Goal: Information Seeking & Learning: Learn about a topic

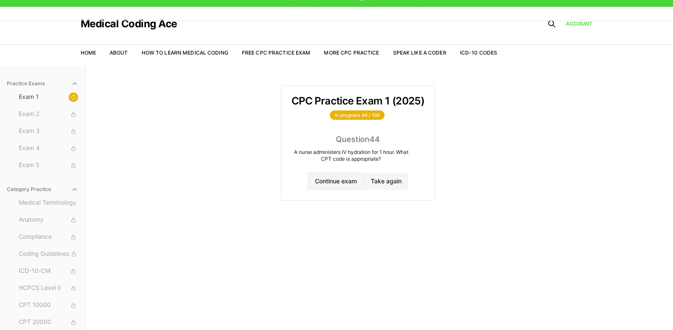
click at [321, 183] on button "Continue exam" at bounding box center [336, 181] width 56 height 17
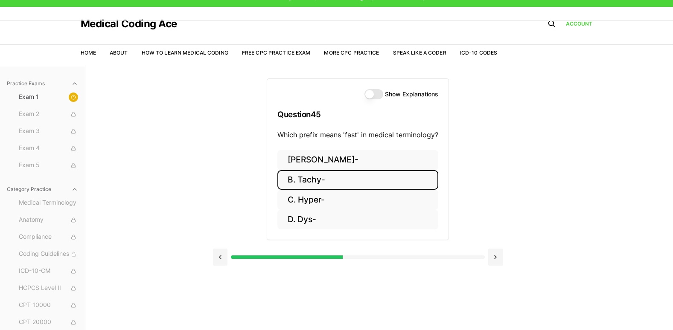
click at [330, 187] on button "B. Tachy-" at bounding box center [357, 180] width 161 height 20
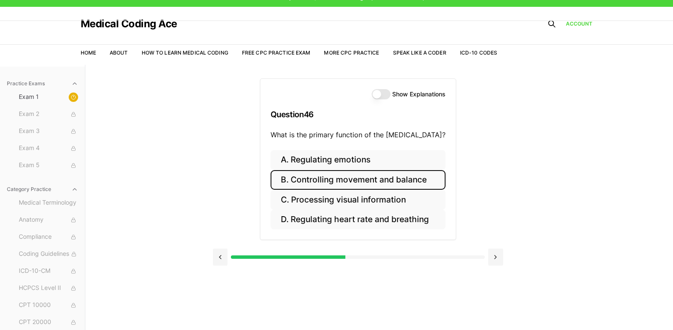
click at [373, 172] on button "B. Controlling movement and balance" at bounding box center [357, 180] width 175 height 20
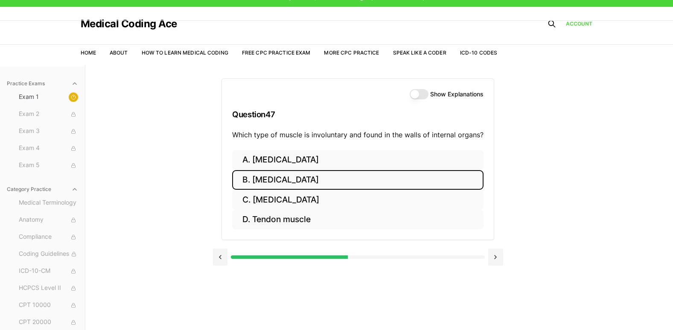
click at [311, 178] on button "B. Cardiac muscle" at bounding box center [357, 180] width 251 height 20
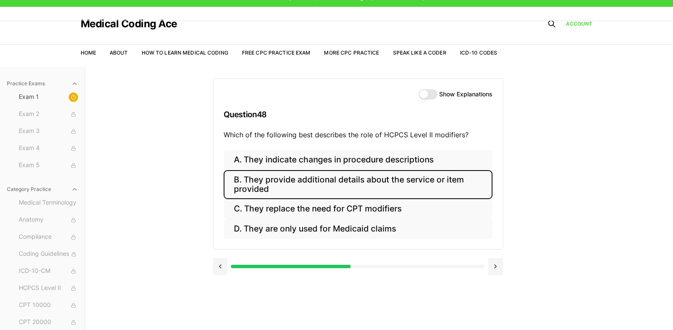
click at [349, 181] on button "B. They provide additional details about the service or item provided" at bounding box center [358, 184] width 269 height 29
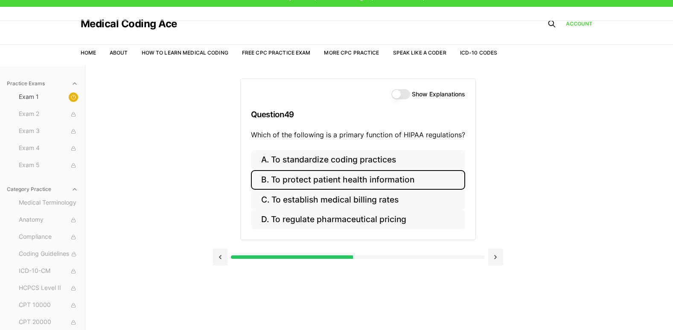
click at [279, 188] on button "B. To protect patient health information" at bounding box center [358, 180] width 214 height 20
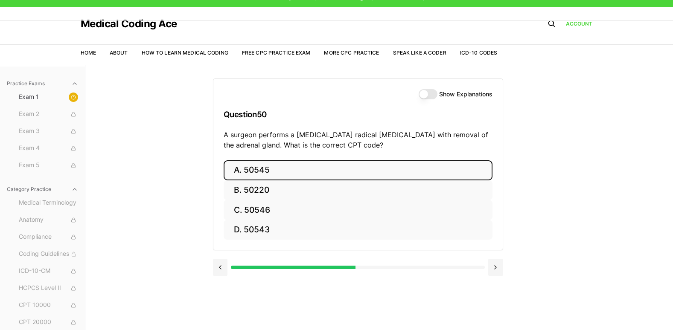
click at [274, 168] on button "A. 50545" at bounding box center [358, 170] width 269 height 20
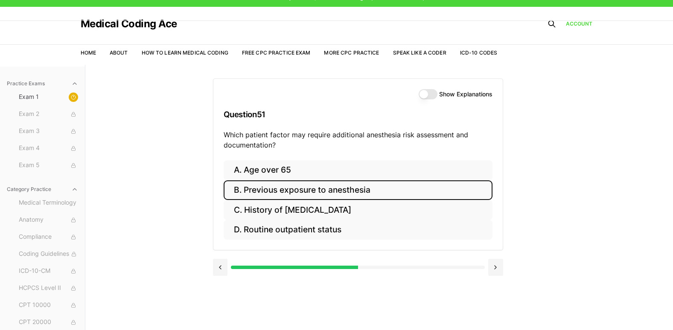
click at [347, 189] on button "B. Previous exposure to anesthesia" at bounding box center [358, 190] width 269 height 20
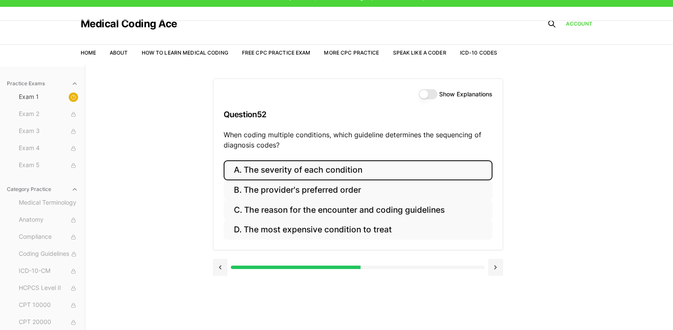
click at [299, 175] on button "A. The severity of each condition" at bounding box center [358, 170] width 269 height 20
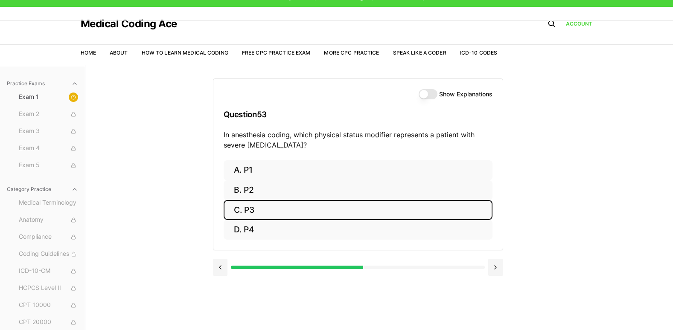
click at [285, 206] on button "C. P3" at bounding box center [358, 210] width 269 height 20
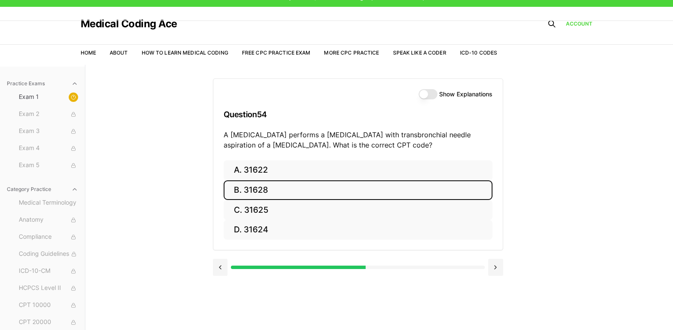
click at [249, 195] on button "B. 31628" at bounding box center [358, 190] width 269 height 20
click at [248, 182] on button "B. 74177" at bounding box center [358, 190] width 269 height 20
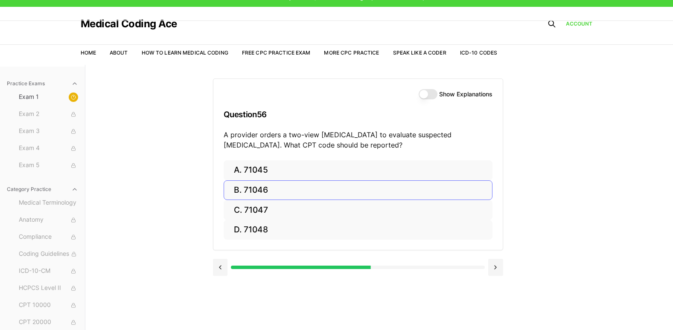
click at [234, 197] on button "B. 71046" at bounding box center [358, 190] width 269 height 20
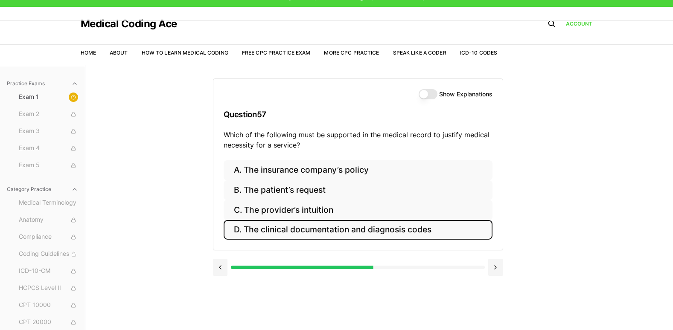
click at [373, 223] on button "D. The clinical documentation and diagnosis codes" at bounding box center [358, 230] width 269 height 20
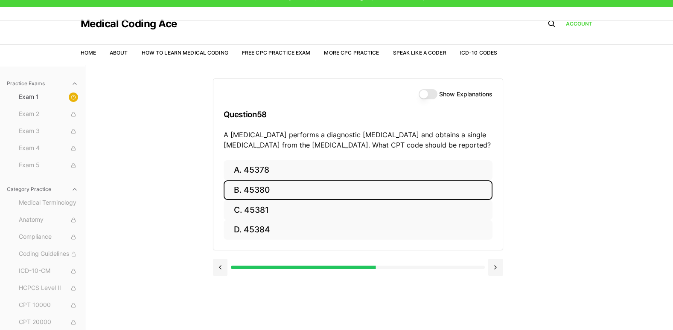
click at [334, 187] on button "B. 45380" at bounding box center [358, 190] width 269 height 20
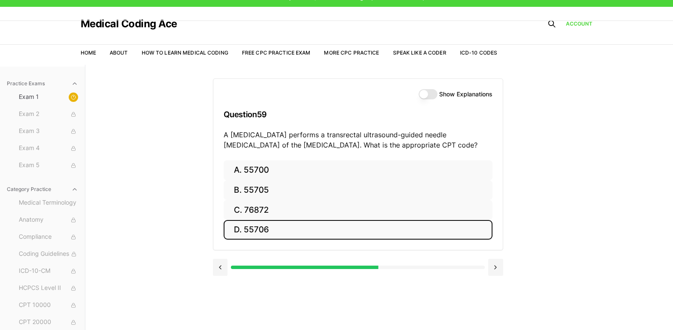
click at [302, 229] on button "D. 55706" at bounding box center [358, 230] width 269 height 20
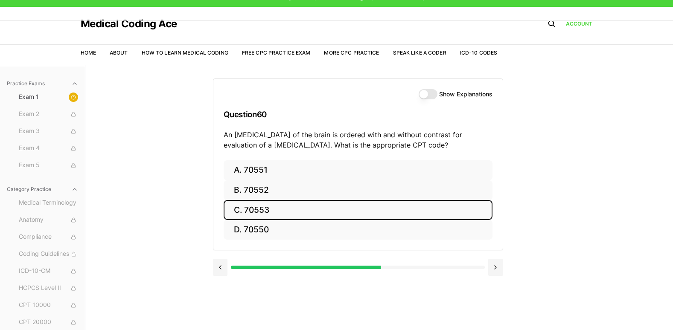
click at [285, 206] on button "C. 70553" at bounding box center [358, 210] width 269 height 20
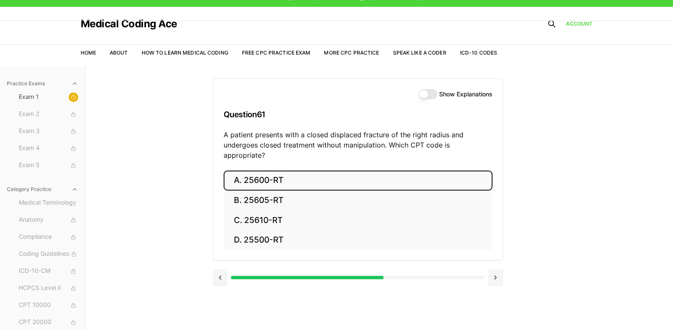
click at [313, 171] on button "A. 25600-RT" at bounding box center [358, 181] width 269 height 20
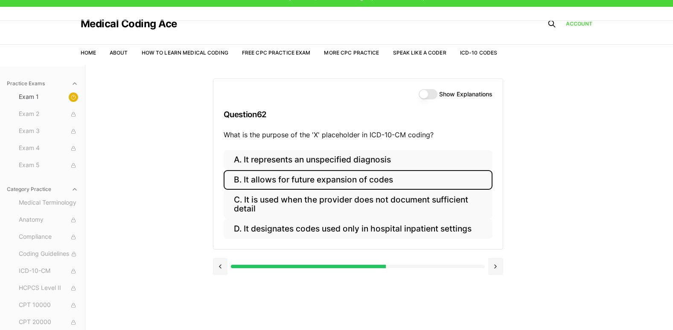
click at [309, 181] on button "B. It allows for future expansion of codes" at bounding box center [358, 180] width 269 height 20
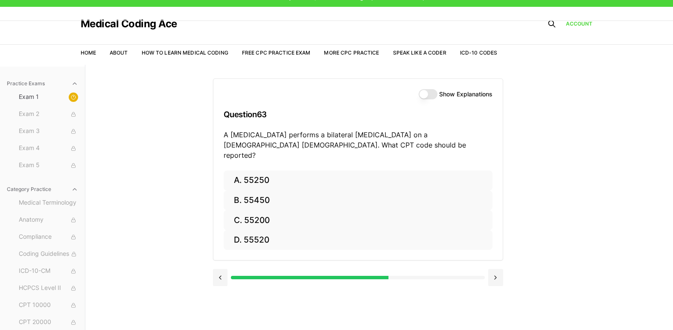
click at [273, 140] on p "A urologist performs a bilateral vasectomy on a 40-year-old male. What CPT code…" at bounding box center [358, 145] width 269 height 31
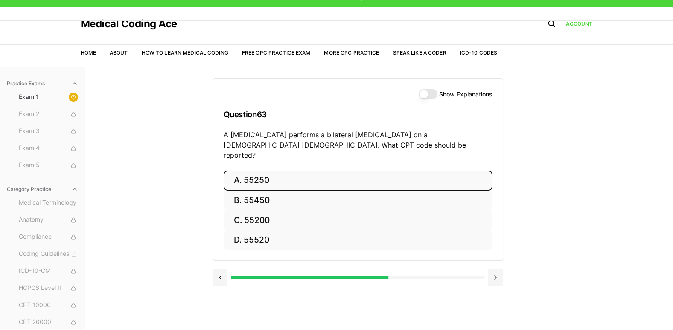
click at [267, 171] on button "A. 55250" at bounding box center [358, 181] width 269 height 20
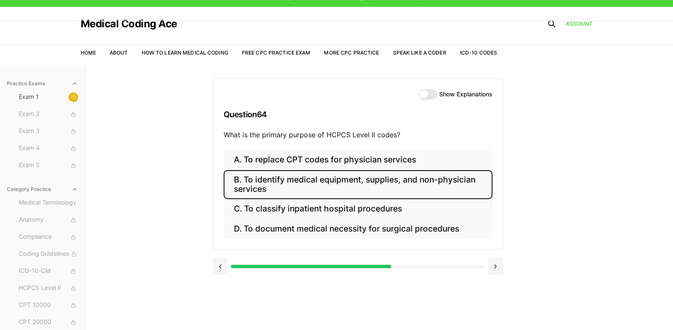
click at [258, 187] on button "B. To identify medical equipment, supplies, and non-physician services" at bounding box center [358, 184] width 269 height 29
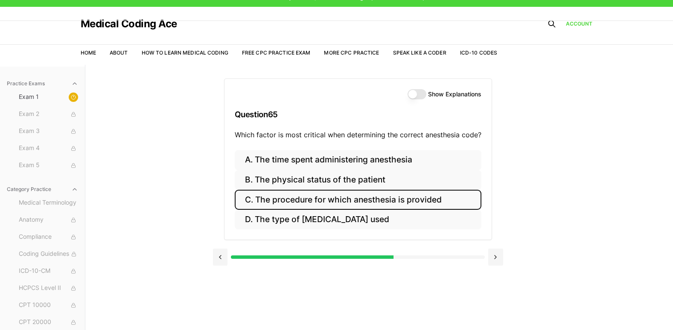
click at [373, 203] on button "C. The procedure for which anesthesia is provided" at bounding box center [358, 200] width 247 height 20
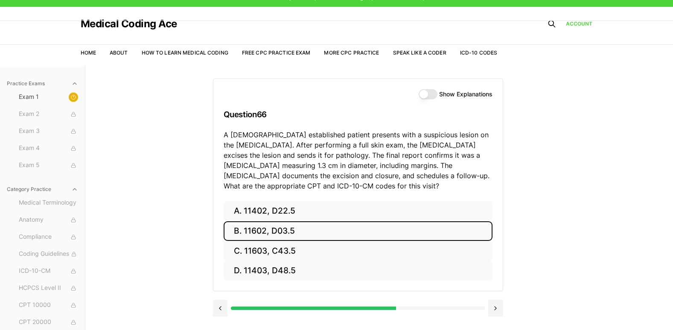
click at [287, 235] on button "B. 11602, D03.5" at bounding box center [358, 231] width 269 height 20
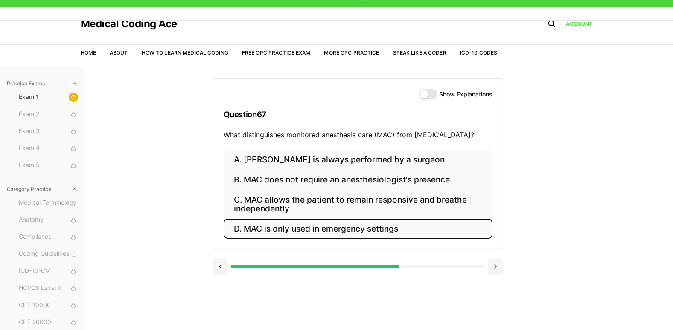
click at [282, 228] on button "D. MAC is only used in emergency settings" at bounding box center [358, 229] width 269 height 20
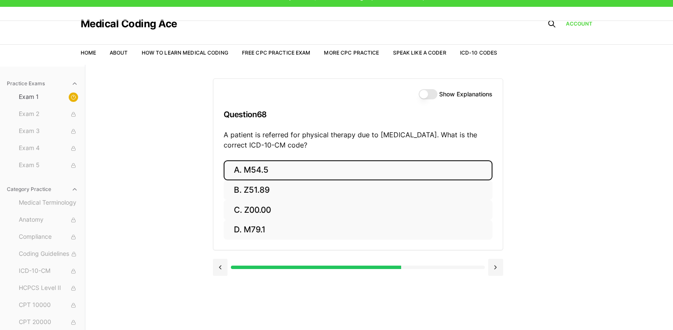
click at [311, 167] on button "A. M54.5" at bounding box center [358, 170] width 269 height 20
click at [311, 167] on button "A. 25260" at bounding box center [358, 170] width 269 height 20
click at [311, 167] on button "A. 61312" at bounding box center [358, 170] width 269 height 20
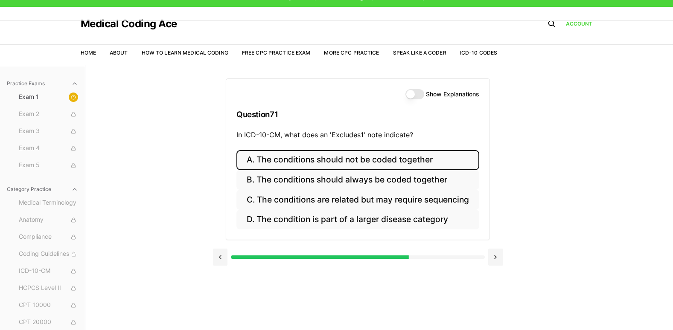
click at [311, 167] on button "A. The conditions should not be coded together" at bounding box center [357, 160] width 243 height 20
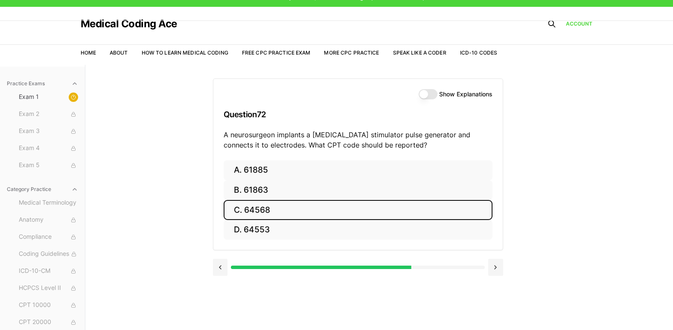
click at [311, 206] on button "C. 64568" at bounding box center [358, 210] width 269 height 20
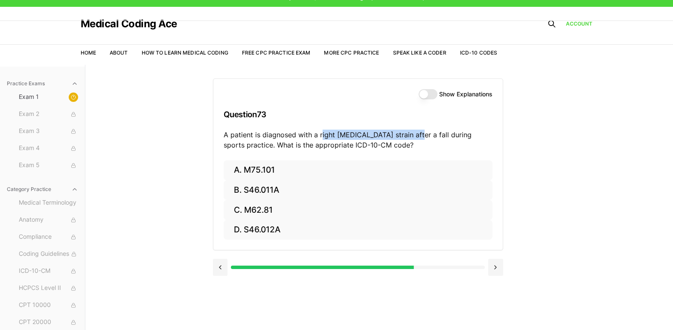
drag, startPoint x: 320, startPoint y: 136, endPoint x: 408, endPoint y: 133, distance: 88.3
click at [373, 133] on p "A patient is diagnosed with a right rotator cuff strain after a fall during spo…" at bounding box center [358, 140] width 269 height 20
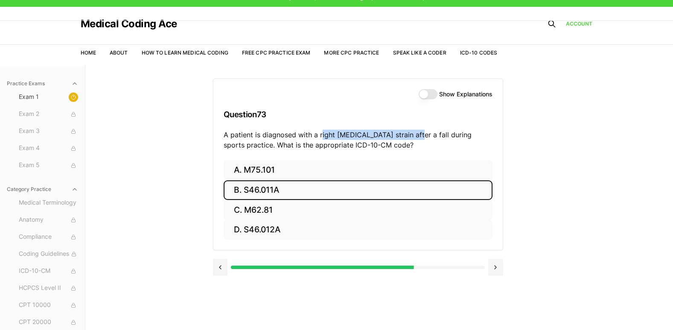
click at [312, 189] on button "B. S46.011A" at bounding box center [358, 190] width 269 height 20
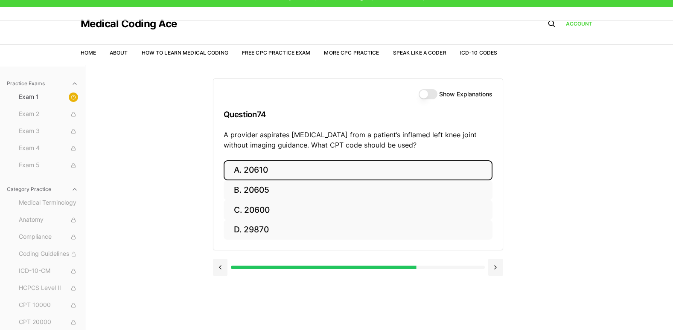
click at [370, 169] on button "A. 20610" at bounding box center [358, 170] width 269 height 20
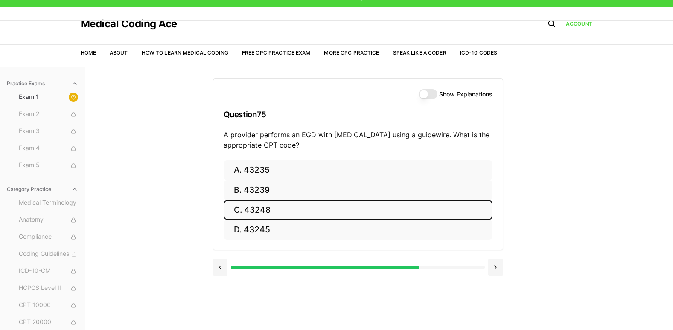
click at [373, 201] on button "C. 43248" at bounding box center [358, 210] width 269 height 20
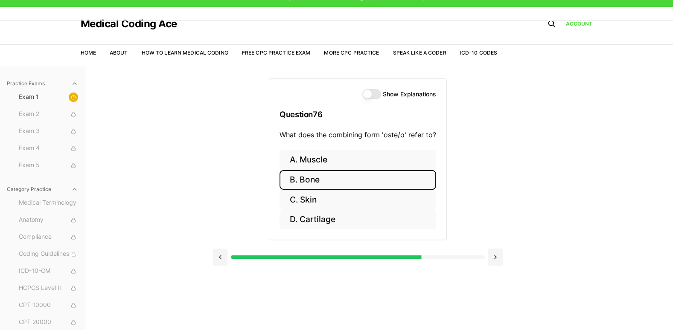
click at [330, 184] on button "B. Bone" at bounding box center [357, 180] width 157 height 20
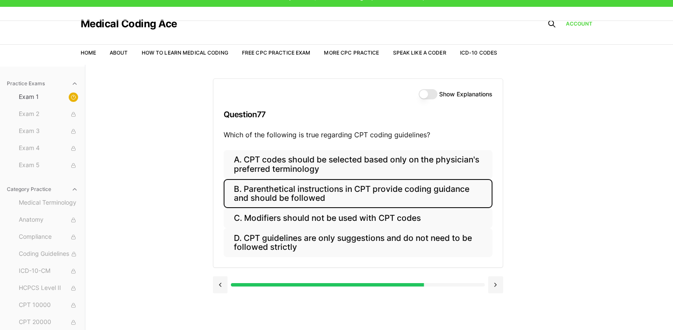
click at [322, 201] on button "B. Parenthetical instructions in CPT provide coding guidance and should be foll…" at bounding box center [358, 193] width 269 height 29
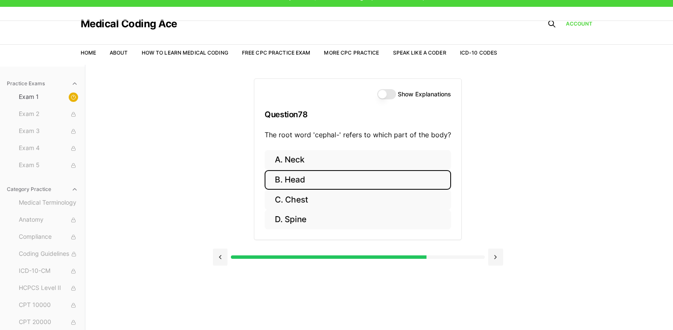
click at [308, 177] on button "B. Head" at bounding box center [357, 180] width 186 height 20
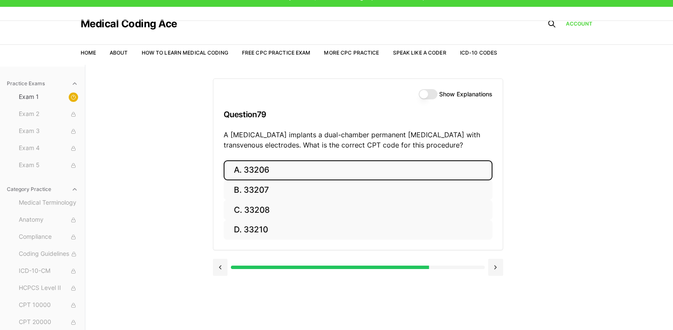
click at [292, 172] on button "A. 33206" at bounding box center [358, 170] width 269 height 20
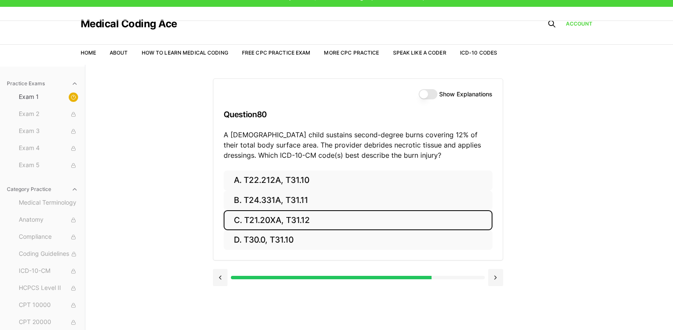
click at [373, 224] on button "C. T21.20XA, T31.12" at bounding box center [358, 220] width 269 height 20
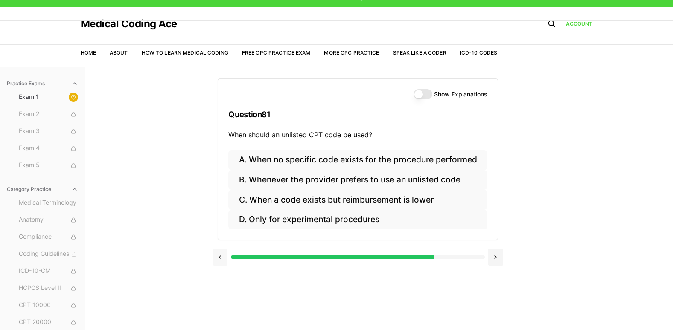
click at [218, 257] on button at bounding box center [220, 257] width 15 height 17
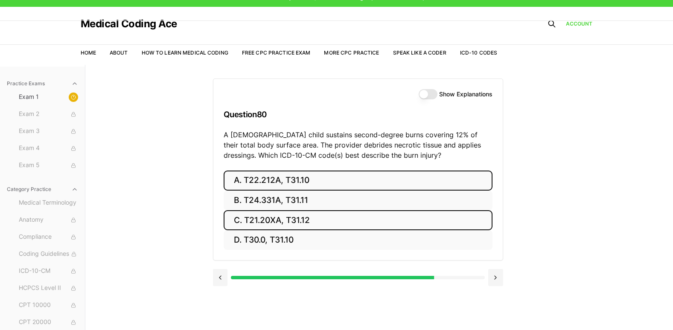
click at [309, 183] on button "A. T22.212A, T31.10" at bounding box center [358, 181] width 269 height 20
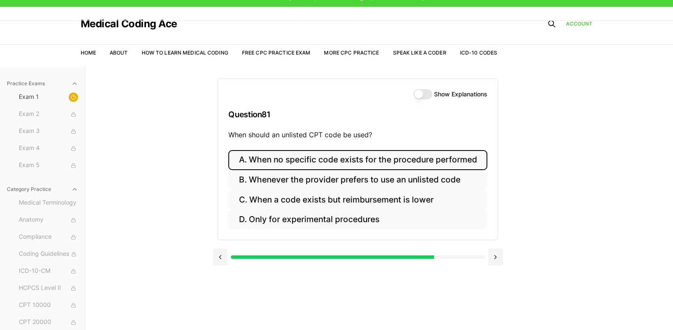
click at [371, 163] on button "A. When no specific code exists for the procedure performed" at bounding box center [357, 160] width 258 height 20
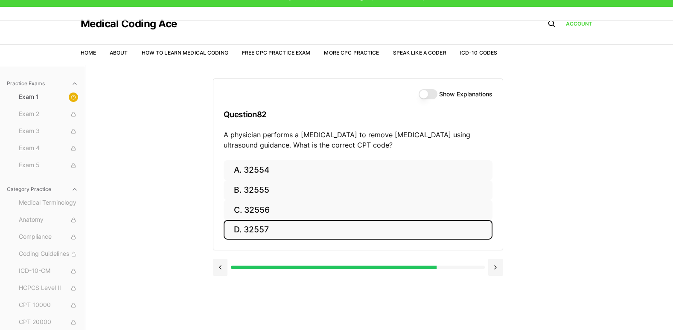
click at [253, 232] on button "D. 32557" at bounding box center [358, 230] width 269 height 20
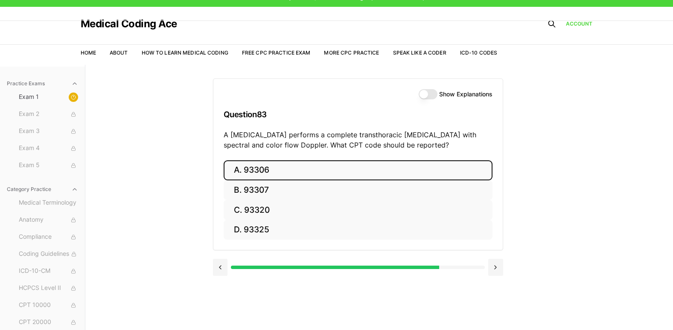
click at [256, 169] on button "A. 93306" at bounding box center [358, 170] width 269 height 20
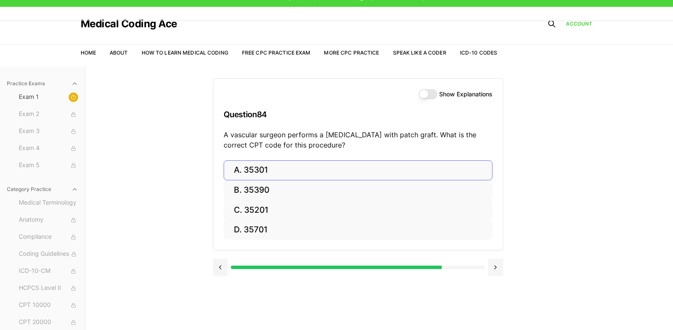
drag, startPoint x: 341, startPoint y: 145, endPoint x: 334, endPoint y: 168, distance: 25.1
click at [334, 168] on div "Show Explanations Question 84 A vascular surgeon performs a carotid endarterect…" at bounding box center [358, 164] width 290 height 172
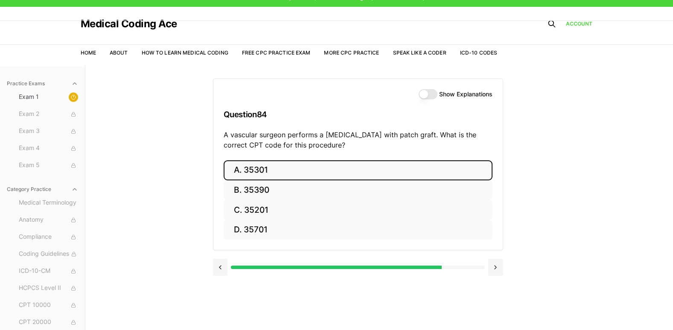
click at [334, 168] on button "A. 35301" at bounding box center [358, 170] width 269 height 20
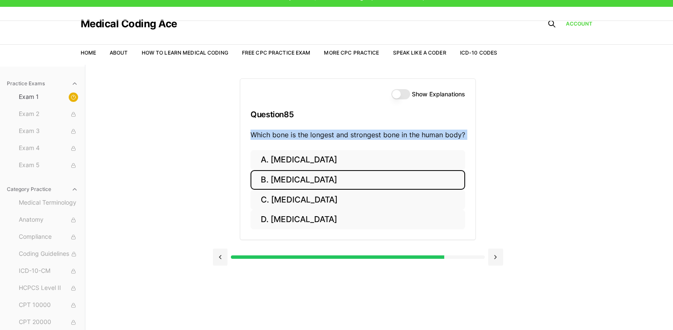
click at [328, 178] on button "B. Femur" at bounding box center [357, 180] width 215 height 20
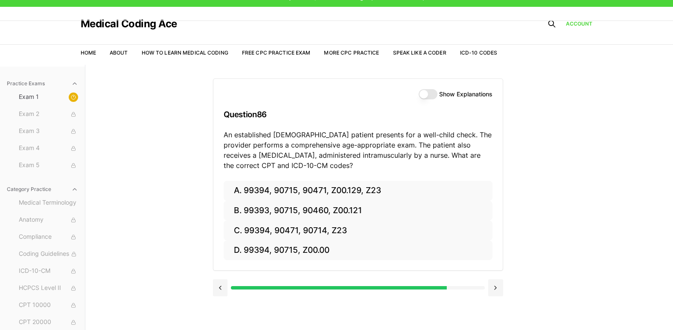
click at [197, 234] on div "Practice Exams Exam 1 Exam 2 Exam 3 Exam 4 Exam 5 Category Practice Medical Ter…" at bounding box center [336, 230] width 673 height 330
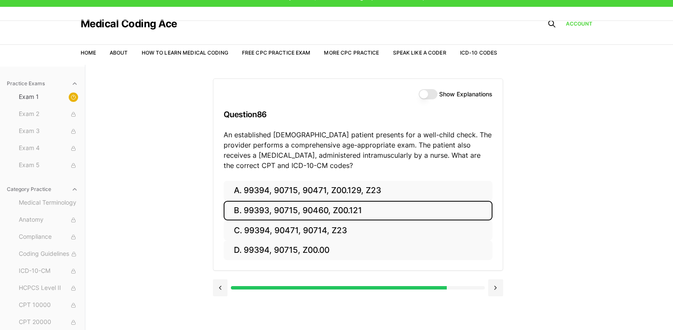
click at [289, 207] on button "B. 99393, 90715, 90460, Z00.121" at bounding box center [358, 211] width 269 height 20
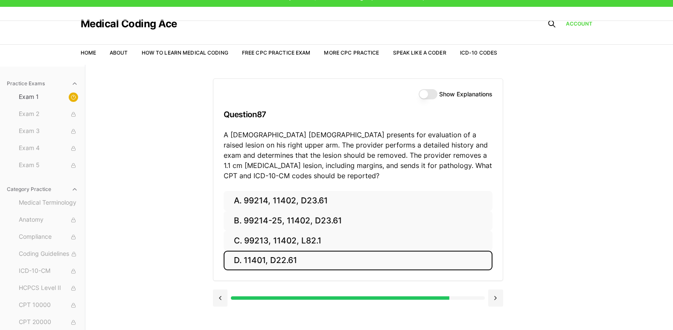
click at [271, 257] on button "D. 11401, D22.61" at bounding box center [358, 261] width 269 height 20
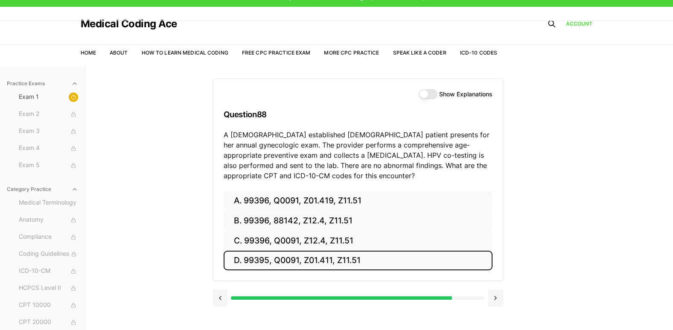
click at [277, 257] on button "D. 99395, Q0091, Z01.411, Z11.51" at bounding box center [358, 261] width 269 height 20
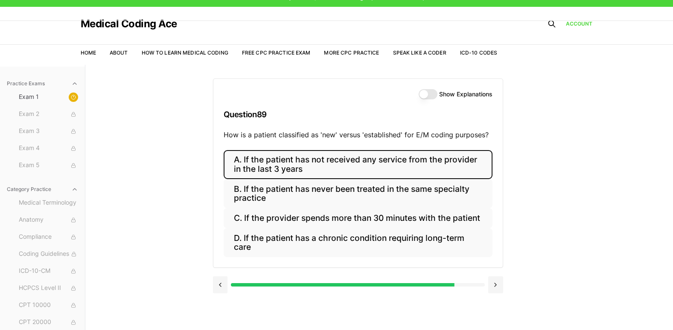
click at [309, 160] on button "A. If the patient has not received any service from the provider in the last 3 …" at bounding box center [358, 164] width 269 height 29
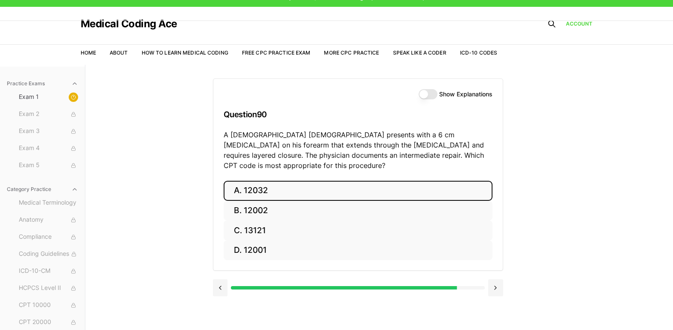
click at [252, 185] on button "A. 12032" at bounding box center [358, 191] width 269 height 20
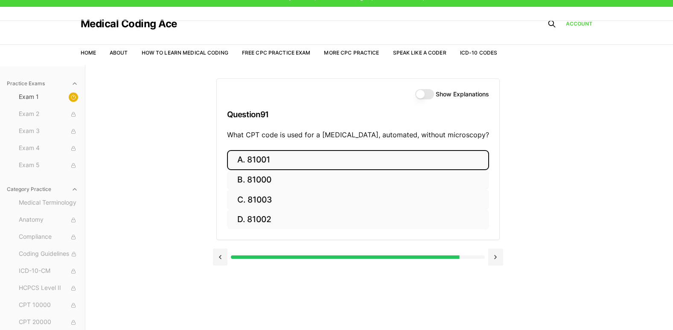
click at [354, 157] on button "A. 81001" at bounding box center [358, 160] width 262 height 20
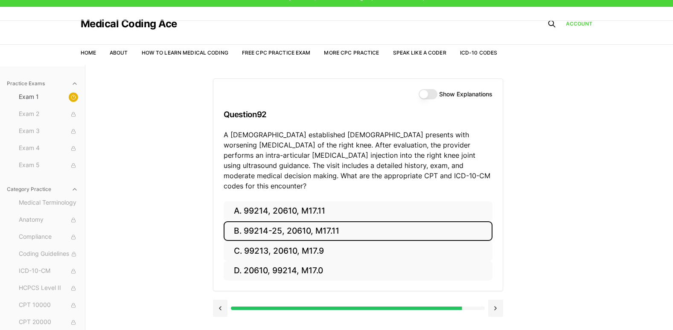
click at [320, 226] on button "B. 99214-25, 20610, M17.11" at bounding box center [358, 231] width 269 height 20
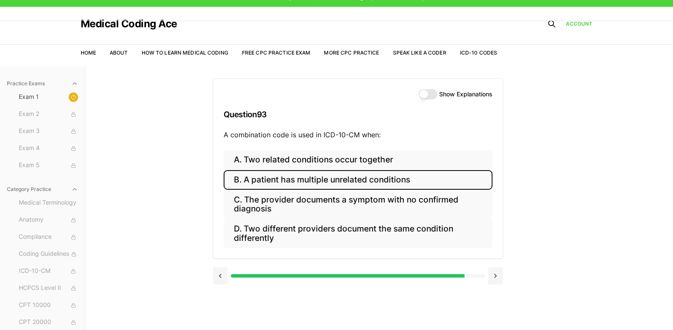
click at [272, 184] on button "B. A patient has multiple unrelated conditions" at bounding box center [358, 180] width 269 height 20
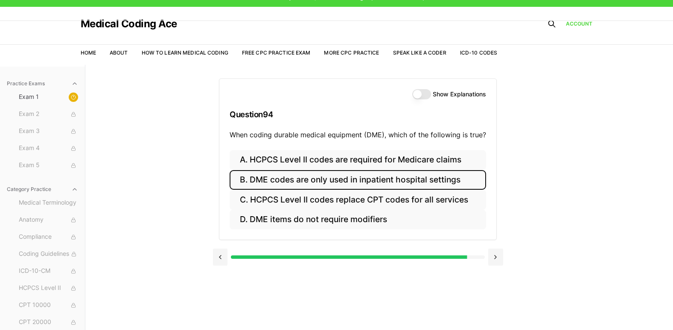
click at [373, 178] on button "B. DME codes are only used in inpatient hospital settings" at bounding box center [357, 180] width 256 height 20
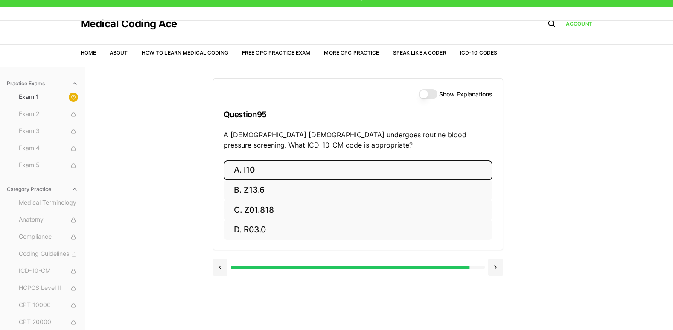
click at [373, 167] on button "A. I10" at bounding box center [358, 170] width 269 height 20
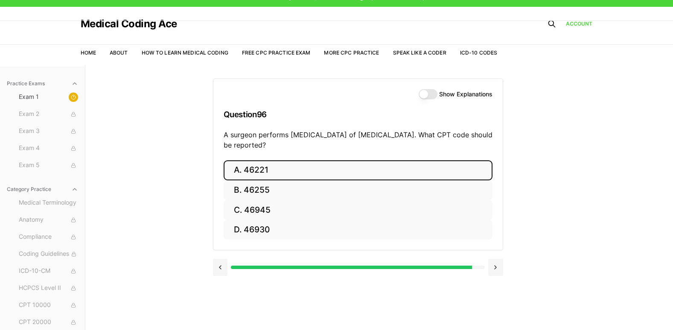
click at [373, 167] on button "A. 46221" at bounding box center [358, 170] width 269 height 20
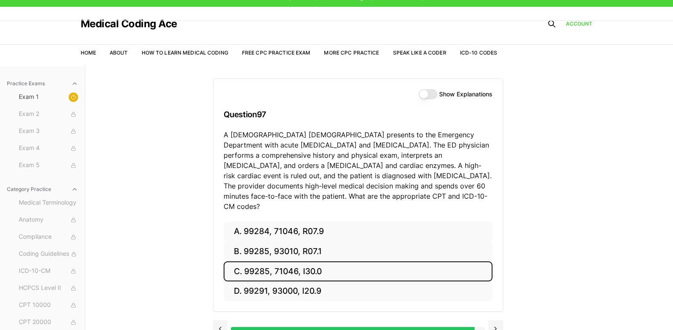
click at [290, 257] on button "C. 99285, 71046, I30.0" at bounding box center [358, 271] width 269 height 20
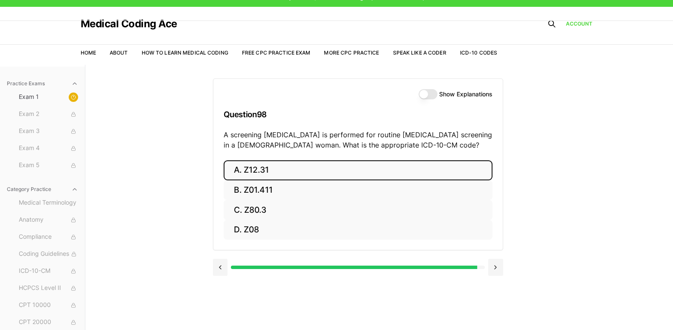
click at [284, 176] on button "A. Z12.31" at bounding box center [358, 170] width 269 height 20
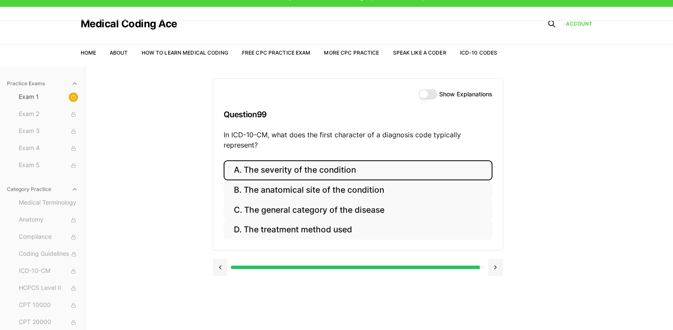
click at [372, 172] on button "A. The severity of the condition" at bounding box center [358, 170] width 269 height 20
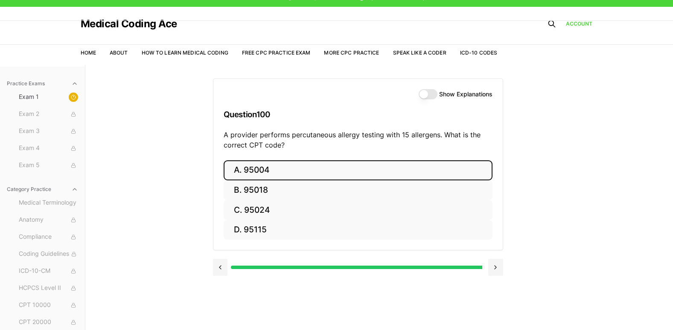
click at [311, 166] on button "A. 95004" at bounding box center [358, 170] width 269 height 20
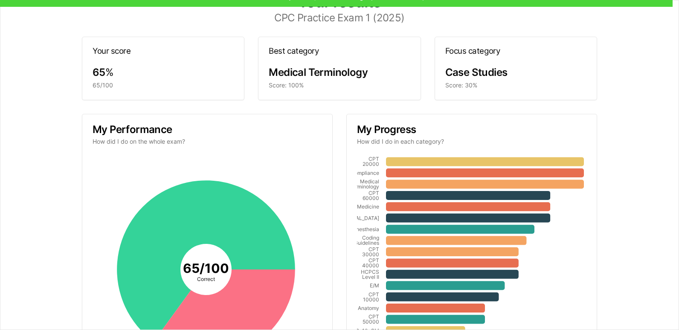
scroll to position [24, 0]
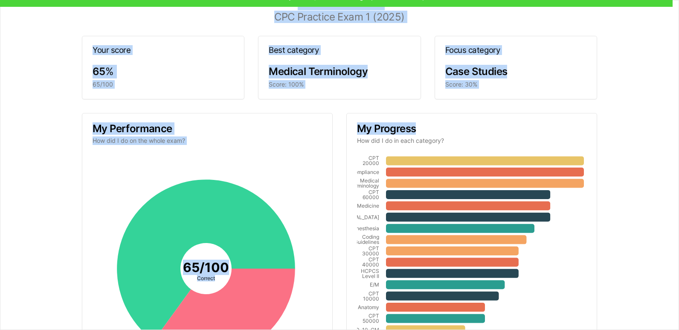
drag, startPoint x: 669, startPoint y: 134, endPoint x: 680, endPoint y: 189, distance: 56.1
click at [373, 189] on html "Check out our new CPC Study Center, with 5 full-length practice exams updated f…" at bounding box center [339, 190] width 679 height 409
click at [373, 32] on html "Check out our new CPC Study Center, with 5 full-length practice exams updated f…" at bounding box center [339, 190] width 679 height 409
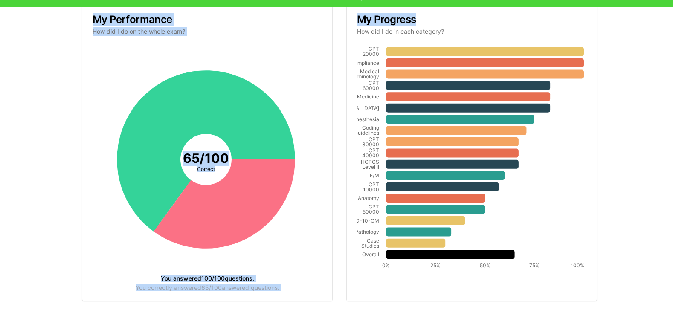
scroll to position [0, 0]
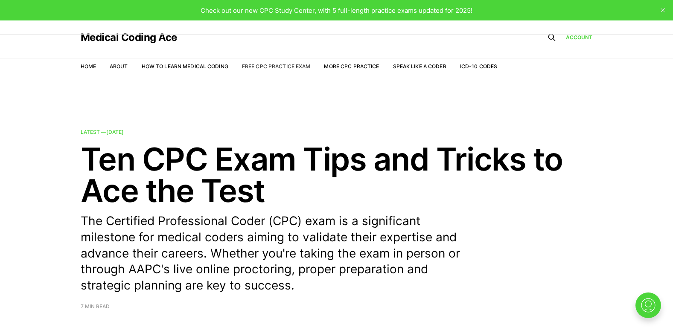
click at [254, 65] on link "Free CPC Practice Exam" at bounding box center [276, 66] width 69 height 6
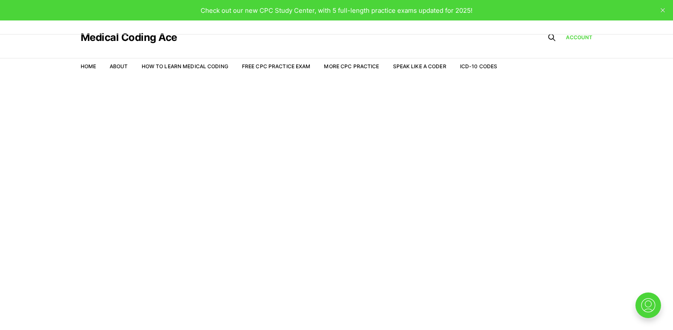
click at [254, 65] on link "Free CPC Practice Exam" at bounding box center [276, 66] width 69 height 6
click at [265, 66] on link "Free CPC Practice Exam" at bounding box center [276, 66] width 69 height 6
click at [335, 66] on link "More CPC Practice" at bounding box center [351, 66] width 55 height 6
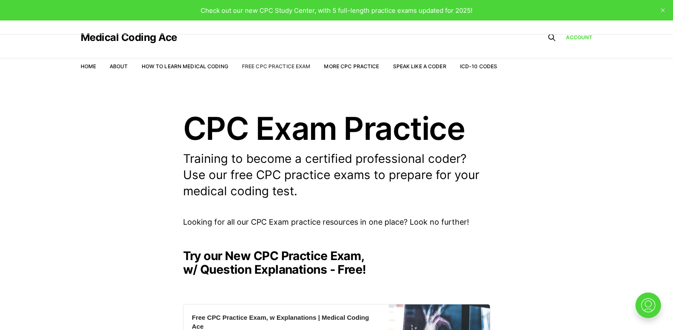
click at [283, 67] on link "Free CPC Practice Exam" at bounding box center [276, 66] width 69 height 6
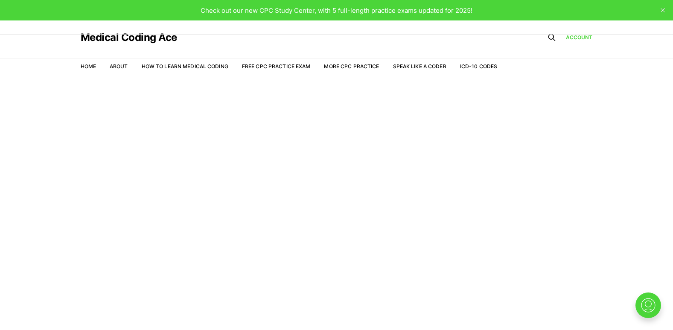
click at [283, 67] on link "Free CPC Practice Exam" at bounding box center [276, 66] width 69 height 6
click at [347, 65] on link "More CPC Practice" at bounding box center [351, 66] width 55 height 6
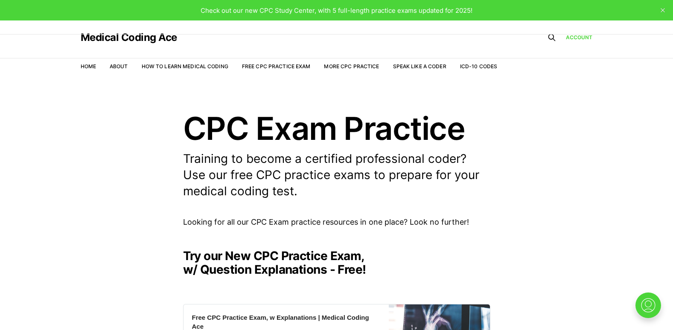
drag, startPoint x: 672, startPoint y: 78, endPoint x: 675, endPoint y: 129, distance: 50.8
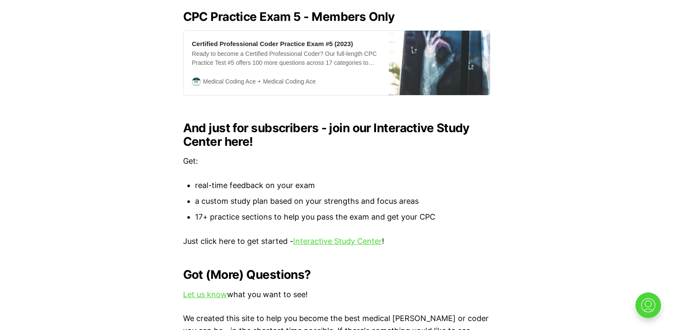
scroll to position [838, 0]
